Goal: Information Seeking & Learning: Learn about a topic

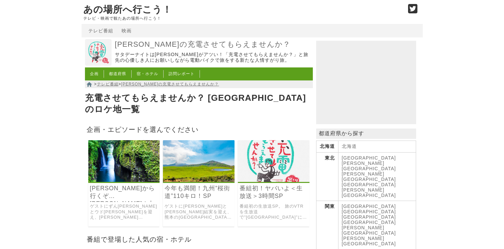
click at [113, 186] on link "[PERSON_NAME]から行くぞ[PERSON_NAME]！九州温泉巡りの旅" at bounding box center [124, 191] width 68 height 15
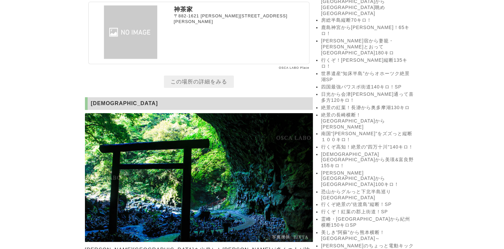
scroll to position [867, 0]
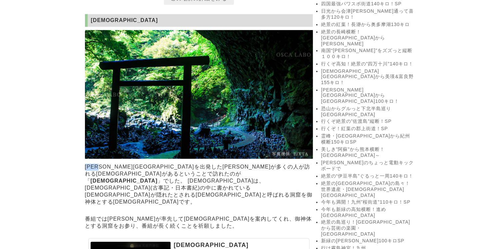
drag, startPoint x: 86, startPoint y: 155, endPoint x: 108, endPoint y: 155, distance: 21.3
click at [108, 162] on p "[PERSON_NAME][GEOGRAPHIC_DATA]を出発した[PERSON_NAME]が多くの人が訪れる[DEMOGRAPHIC_DATA]があると…" at bounding box center [199, 184] width 228 height 45
drag, startPoint x: 108, startPoint y: 155, endPoint x: 100, endPoint y: 155, distance: 7.7
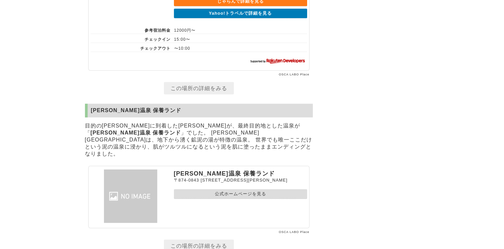
scroll to position [4492, 0]
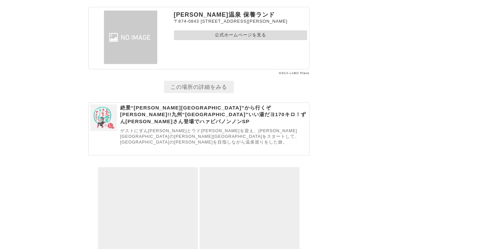
click at [189, 104] on p "絶景“[PERSON_NAME][GEOGRAPHIC_DATA]”から行くぞ[PERSON_NAME]!!九州“[GEOGRAPHIC_DATA]”いい湯だ…" at bounding box center [213, 114] width 187 height 20
click at [201, 128] on p "ゲストにずん[PERSON_NAME]とウド[PERSON_NAME]を迎え、[PERSON_NAME][GEOGRAPHIC_DATA]の[PERSON_N…" at bounding box center [213, 136] width 187 height 17
